Goal: Navigation & Orientation: Find specific page/section

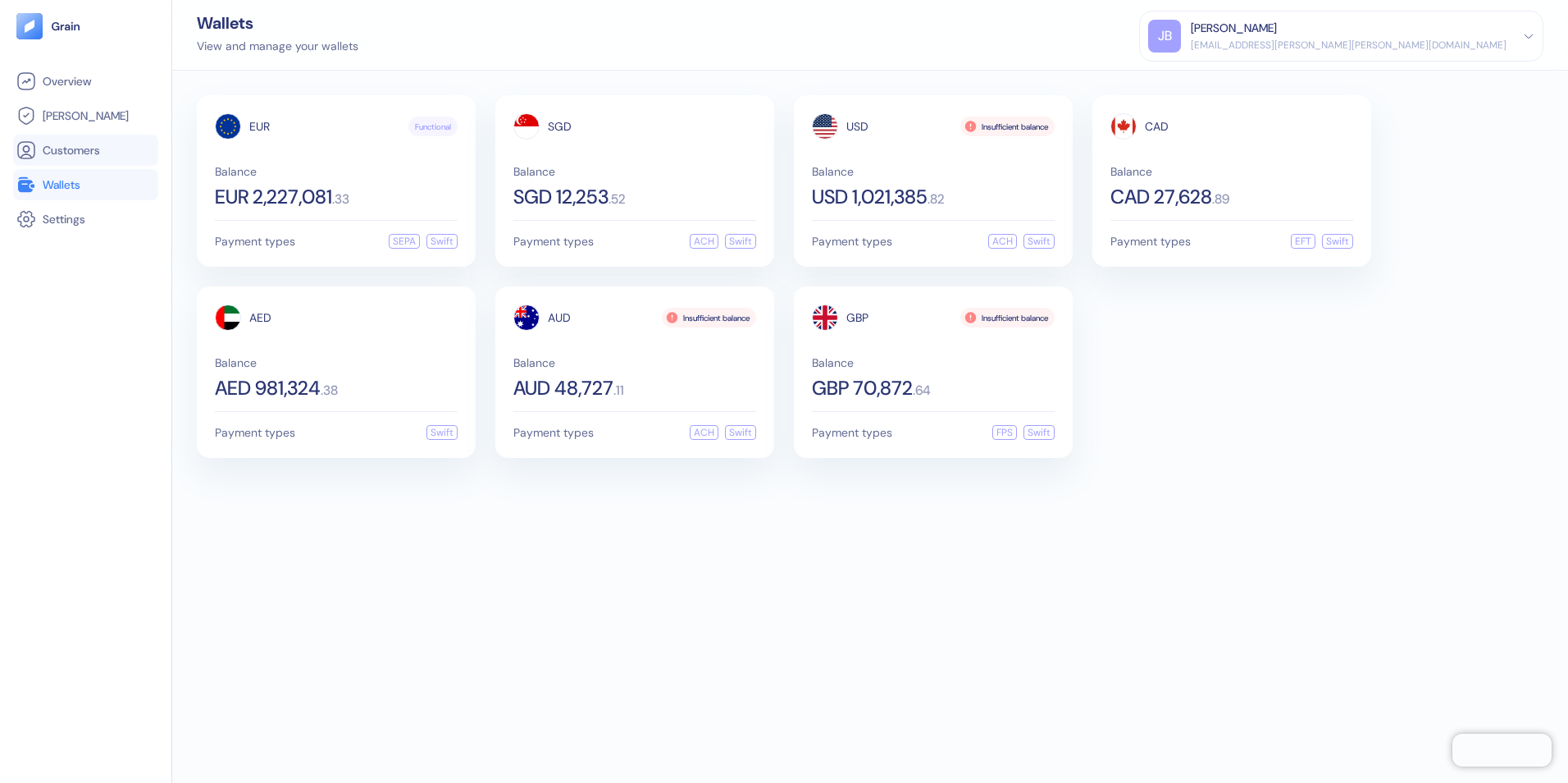
click at [73, 151] on span "Customers" at bounding box center [72, 151] width 58 height 17
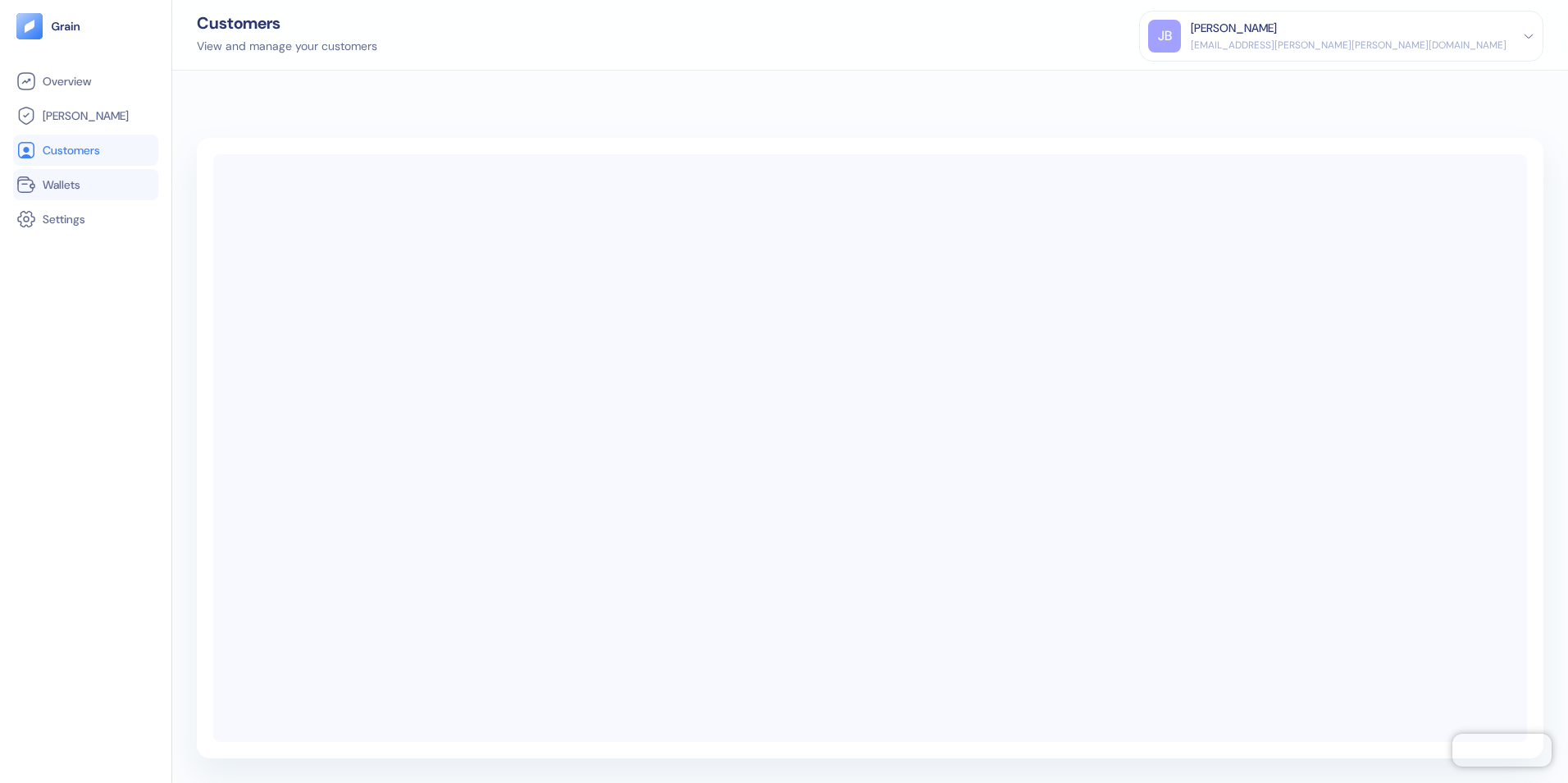
click at [66, 185] on span "Wallets" at bounding box center [61, 185] width 38 height 17
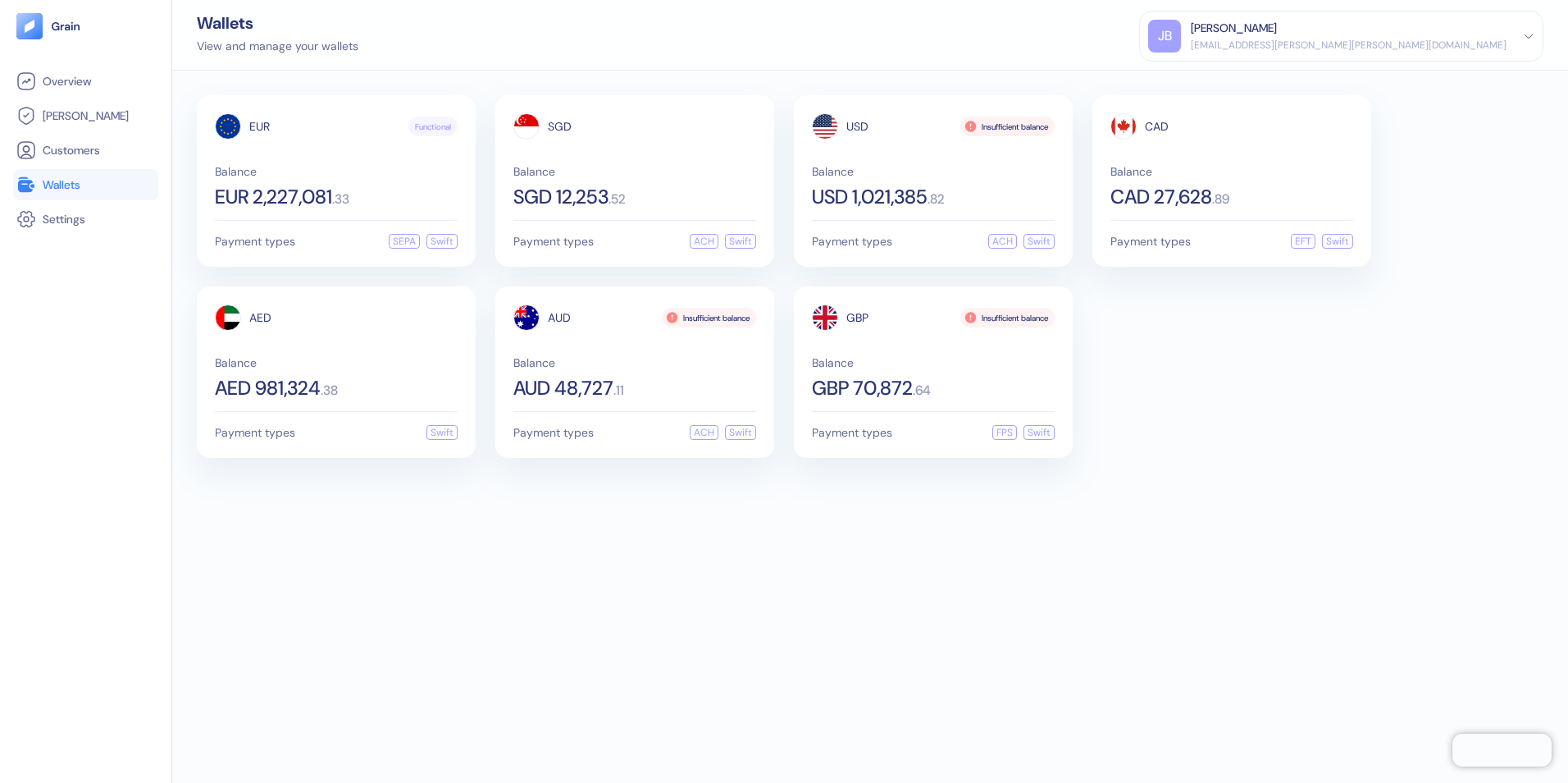
click at [80, 188] on span "Wallets" at bounding box center [61, 185] width 38 height 17
